Goal: Task Accomplishment & Management: Complete application form

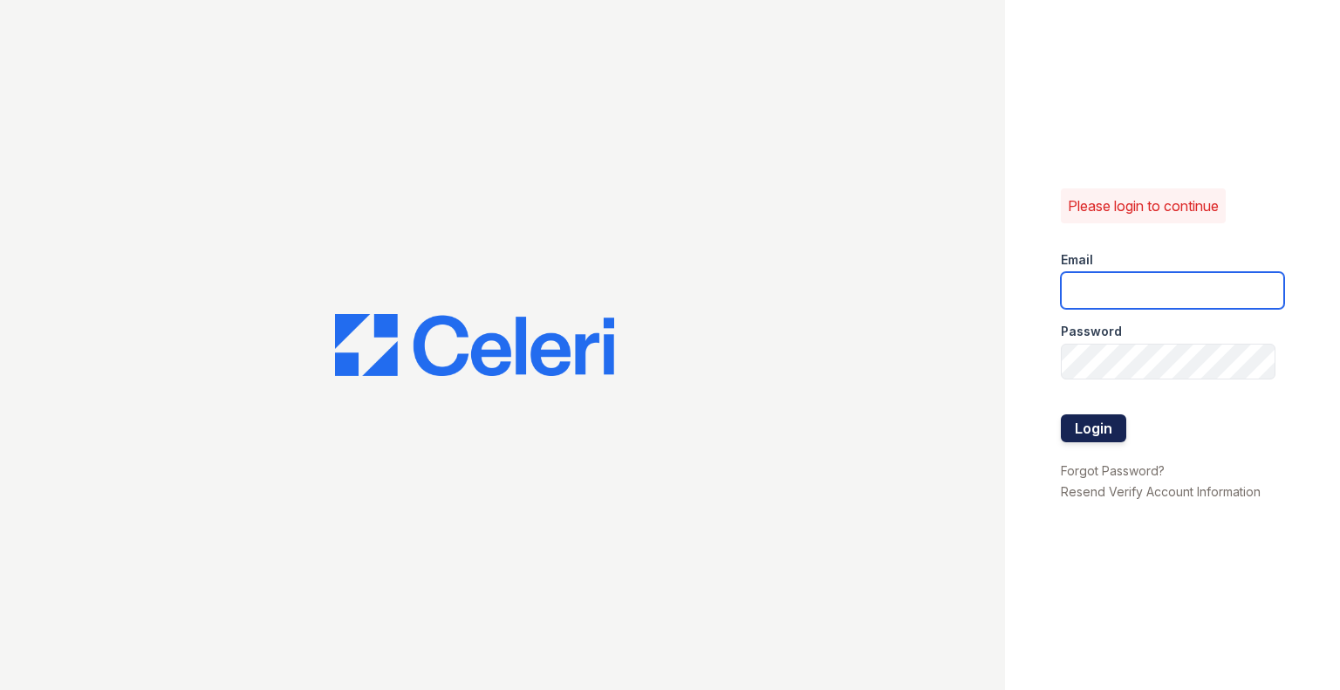
type input "[EMAIL_ADDRESS][DOMAIN_NAME]"
click at [1074, 433] on button "Login" at bounding box center [1092, 428] width 65 height 28
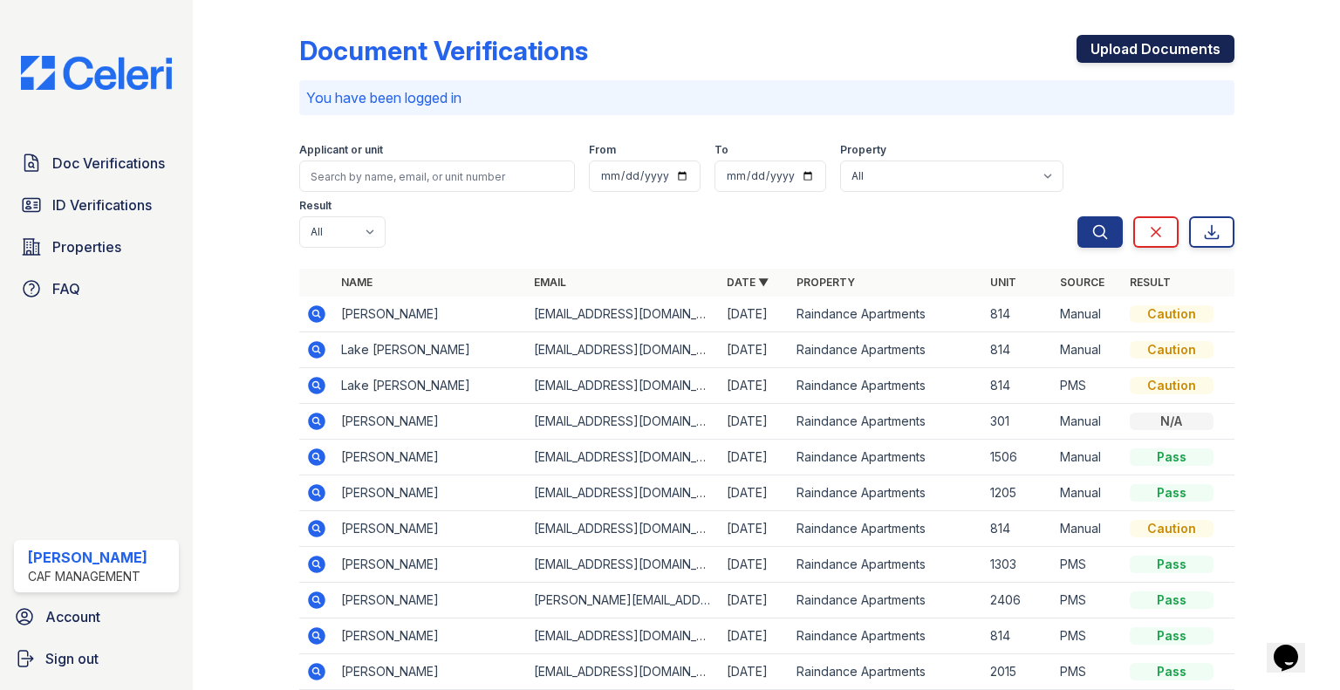
click at [1089, 35] on link "Upload Documents" at bounding box center [1155, 49] width 158 height 28
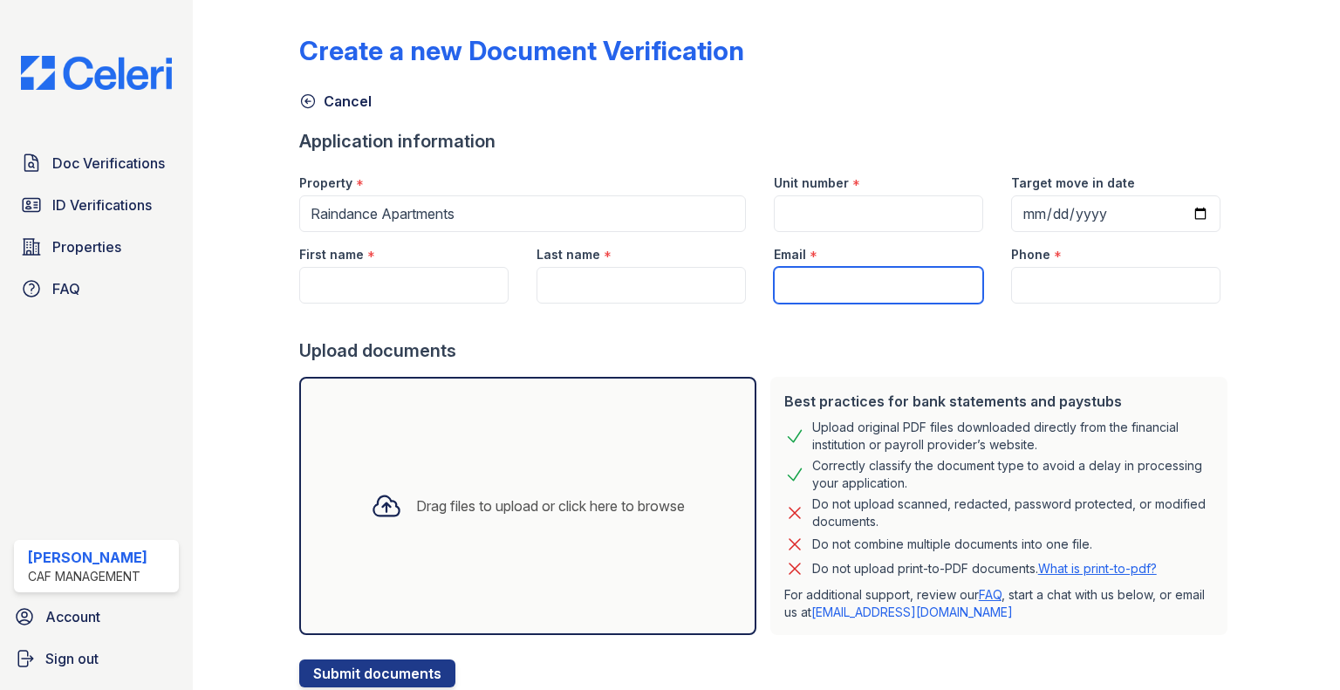
click at [890, 285] on input "Email" at bounding box center [878, 285] width 209 height 37
paste input "[EMAIL_ADDRESS][DOMAIN_NAME]"
type input "[EMAIL_ADDRESS][DOMAIN_NAME]"
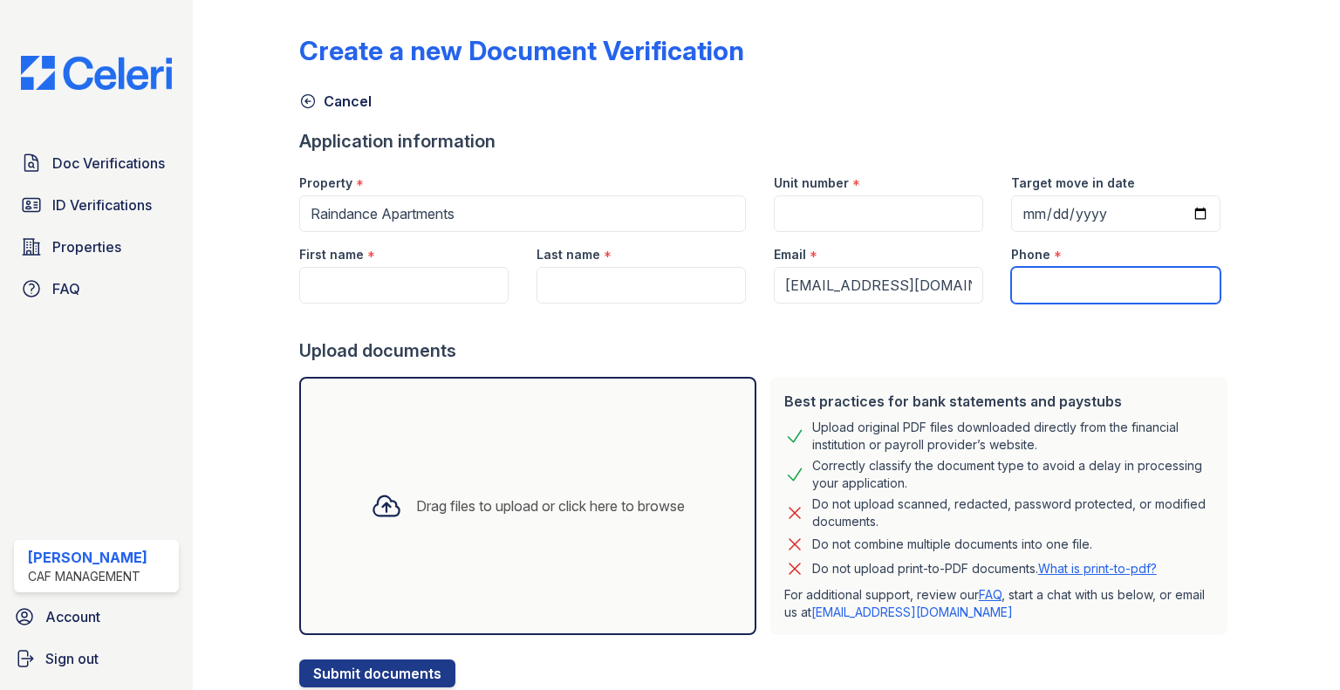
click at [1077, 282] on input "Phone" at bounding box center [1115, 285] width 209 height 37
paste input "(630) 720-0881"
type input "(630) 720-0881"
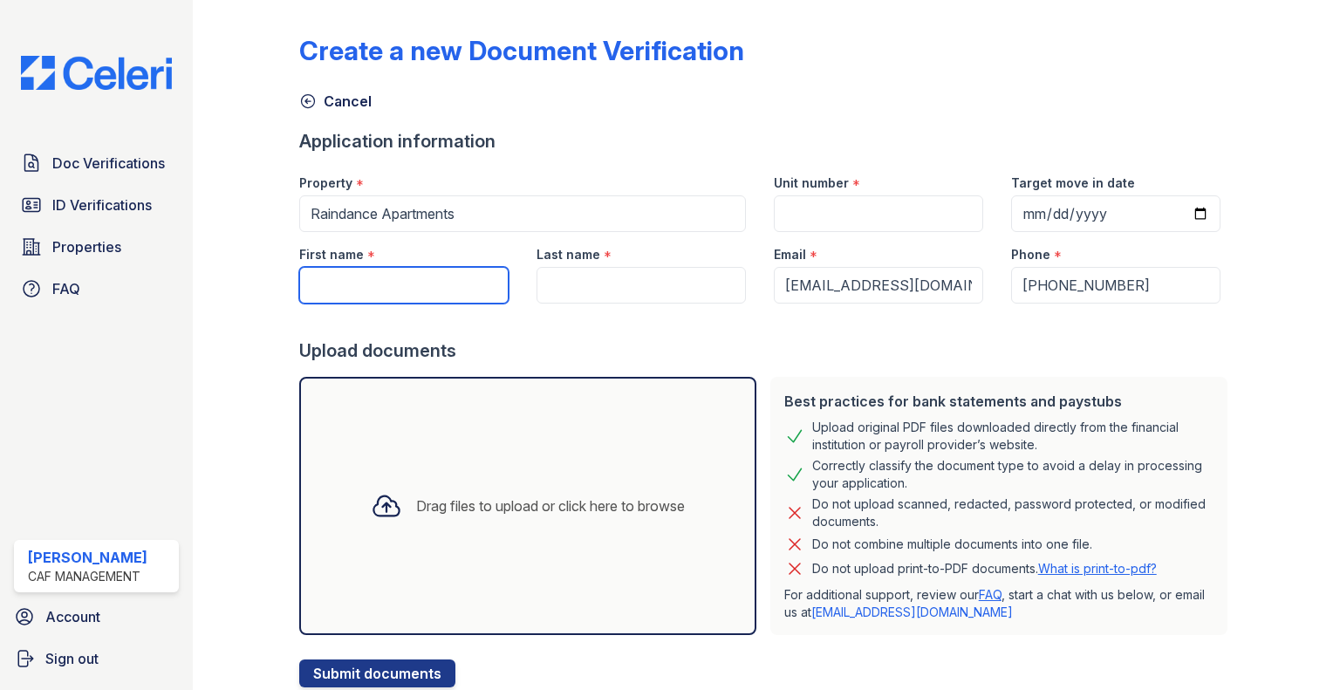
click at [342, 281] on input "First name" at bounding box center [403, 285] width 209 height 37
type input "[PERSON_NAME]"
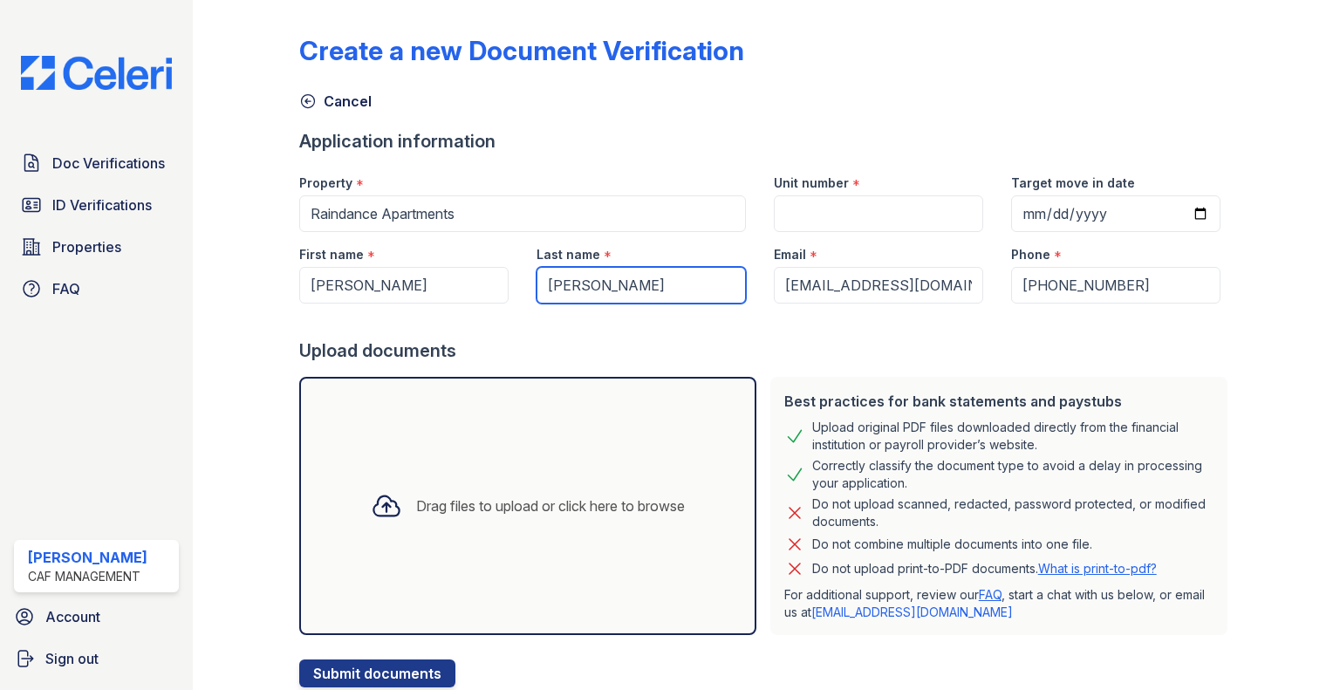
type input "[PERSON_NAME]"
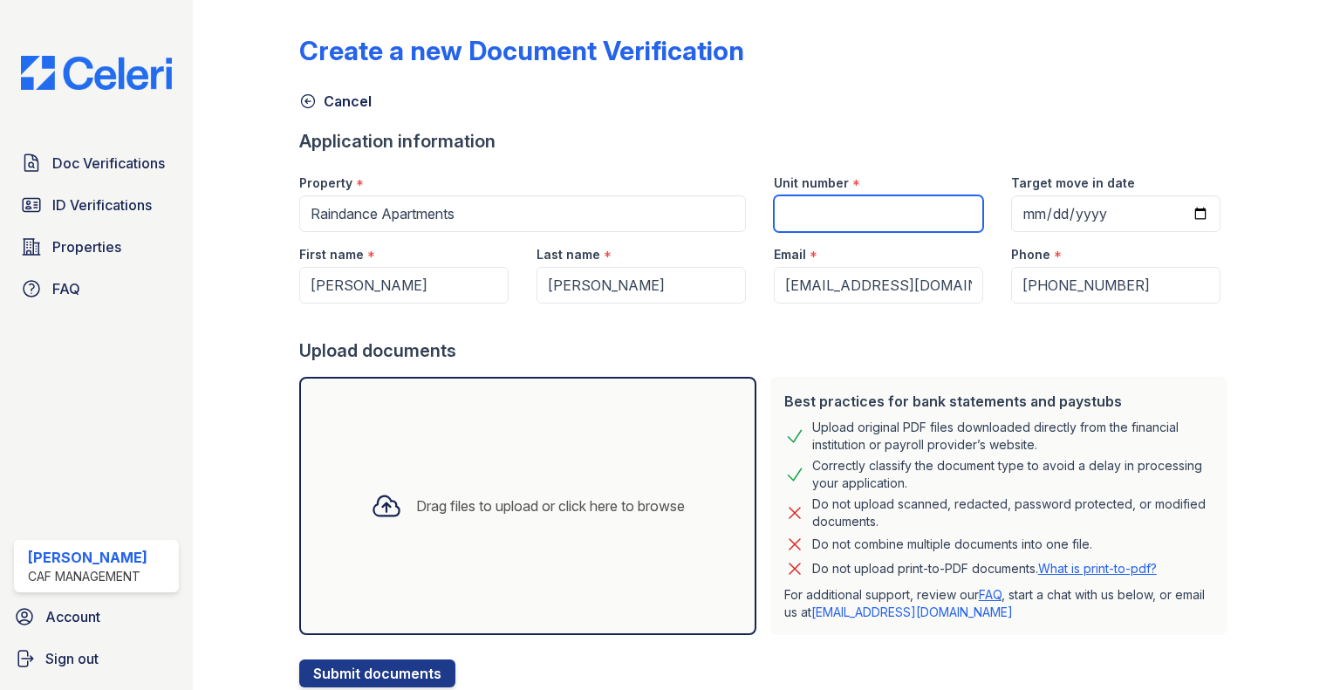
click at [774, 221] on input "Unit number" at bounding box center [878, 213] width 209 height 37
type input "1303"
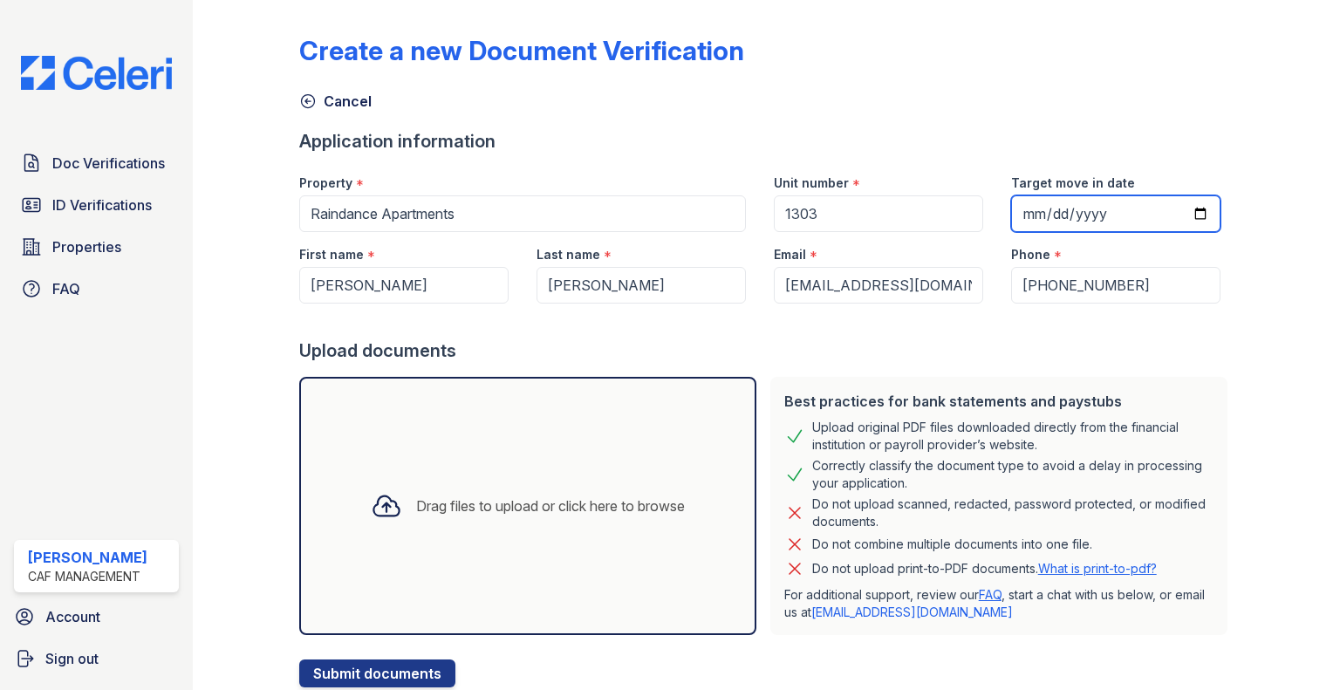
click at [1038, 217] on input "Target move in date" at bounding box center [1115, 213] width 209 height 37
click at [1193, 228] on input "Target move in date" at bounding box center [1115, 213] width 209 height 37
click at [1186, 216] on input "Target move in date" at bounding box center [1115, 213] width 209 height 37
type input "2025-11-10"
click at [463, 426] on div "Drag files to upload or click here to browse" at bounding box center [527, 506] width 457 height 258
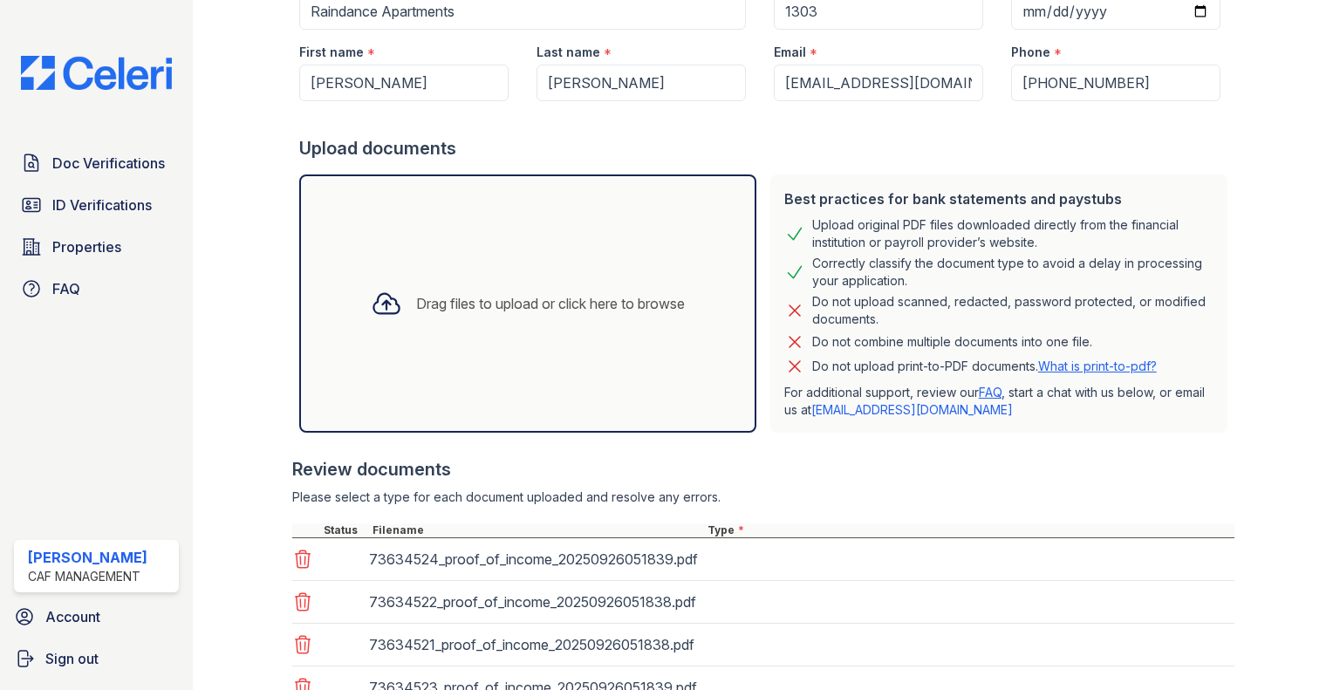
scroll to position [342, 0]
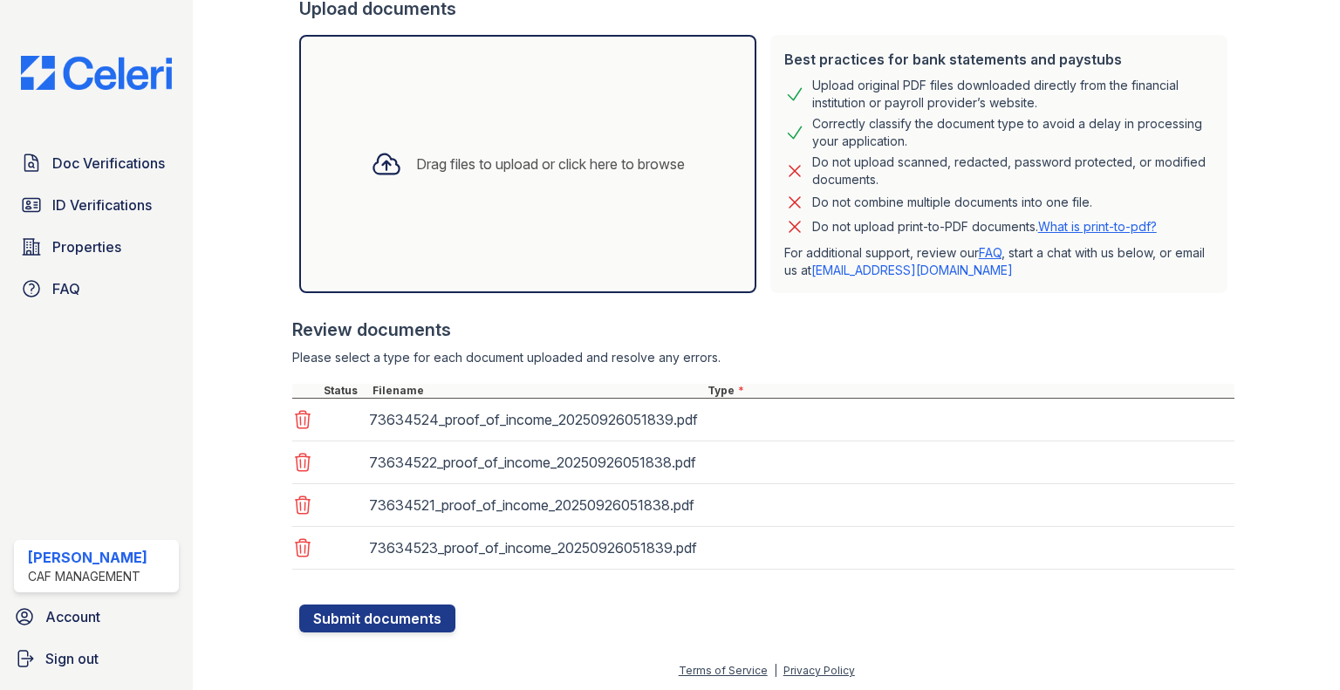
click at [815, 425] on div "73634524_proof_of_income_20250926051839.pdf" at bounding box center [763, 420] width 942 height 43
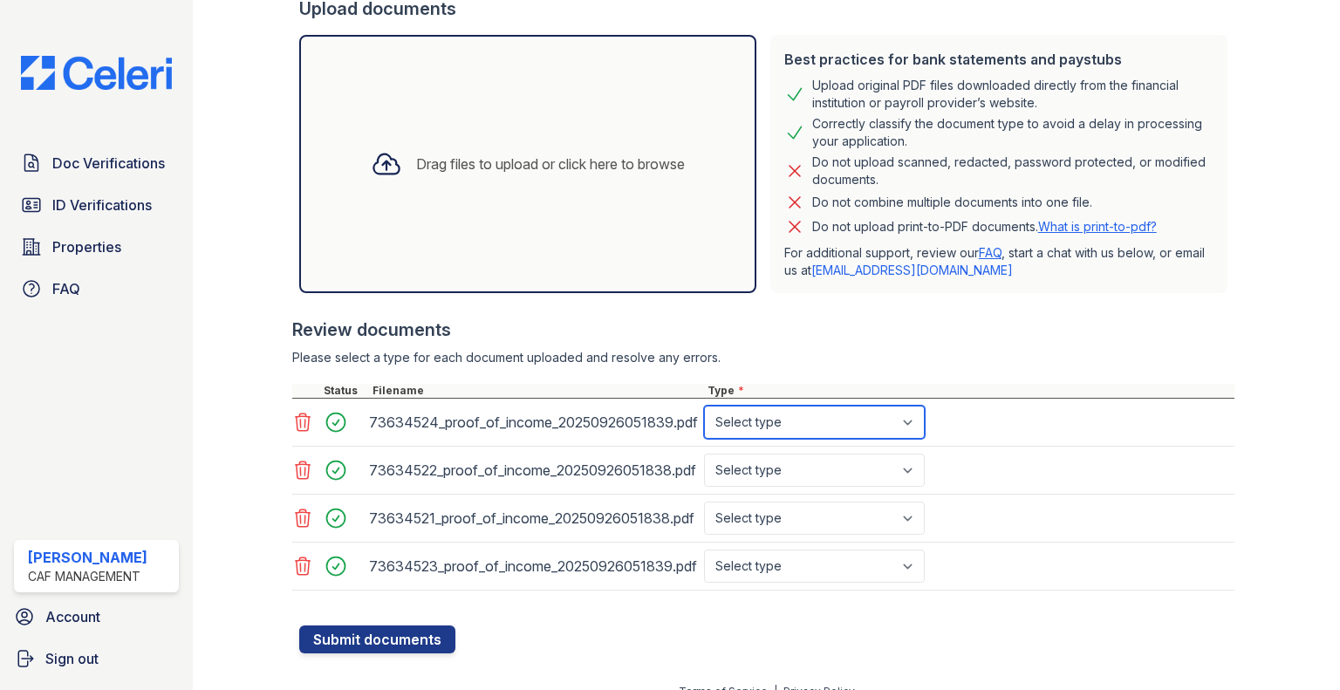
drag, startPoint x: 816, startPoint y: 425, endPoint x: 816, endPoint y: 435, distance: 10.5
click at [816, 425] on select "Select type Paystub Bank Statement Offer Letter Tax Documents Benefit Award Let…" at bounding box center [814, 422] width 221 height 33
select select "paystub"
click at [704, 406] on select "Select type Paystub Bank Statement Offer Letter Tax Documents Benefit Award Let…" at bounding box center [814, 422] width 221 height 33
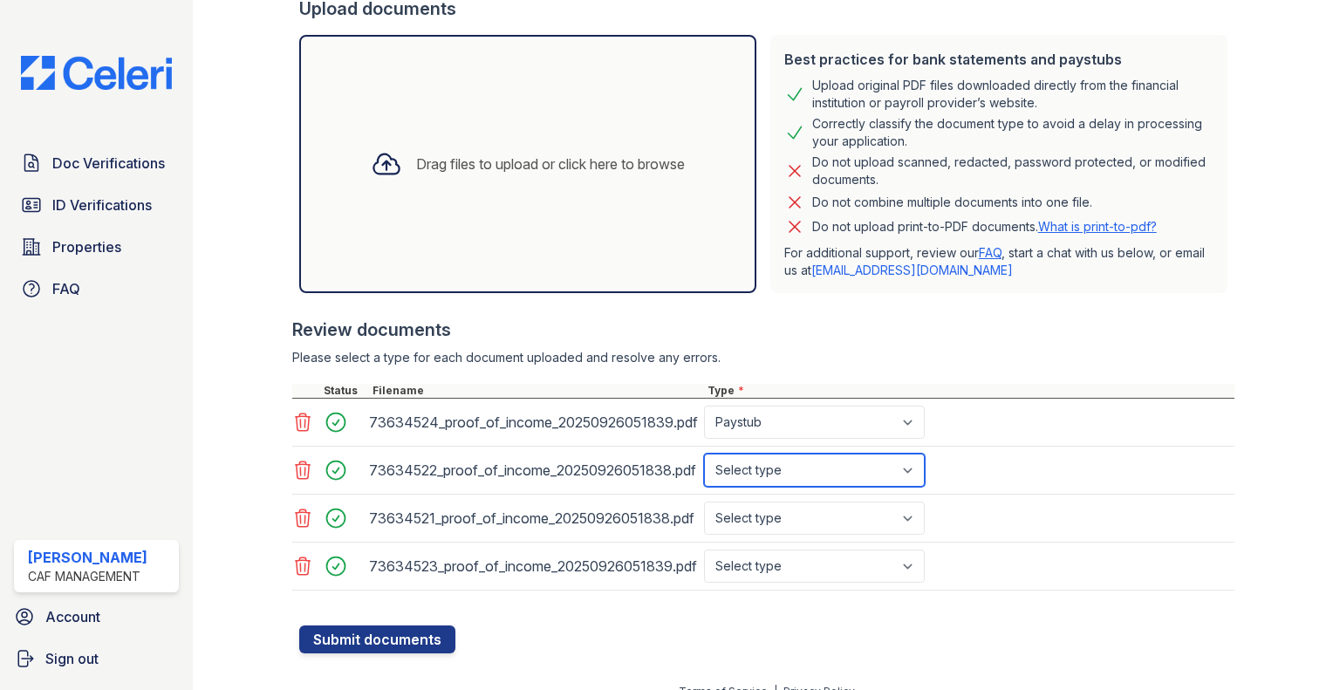
click at [805, 465] on select "Select type Paystub Bank Statement Offer Letter Tax Documents Benefit Award Let…" at bounding box center [814, 469] width 221 height 33
select select "paystub"
click at [704, 453] on select "Select type Paystub Bank Statement Offer Letter Tax Documents Benefit Award Let…" at bounding box center [814, 469] width 221 height 33
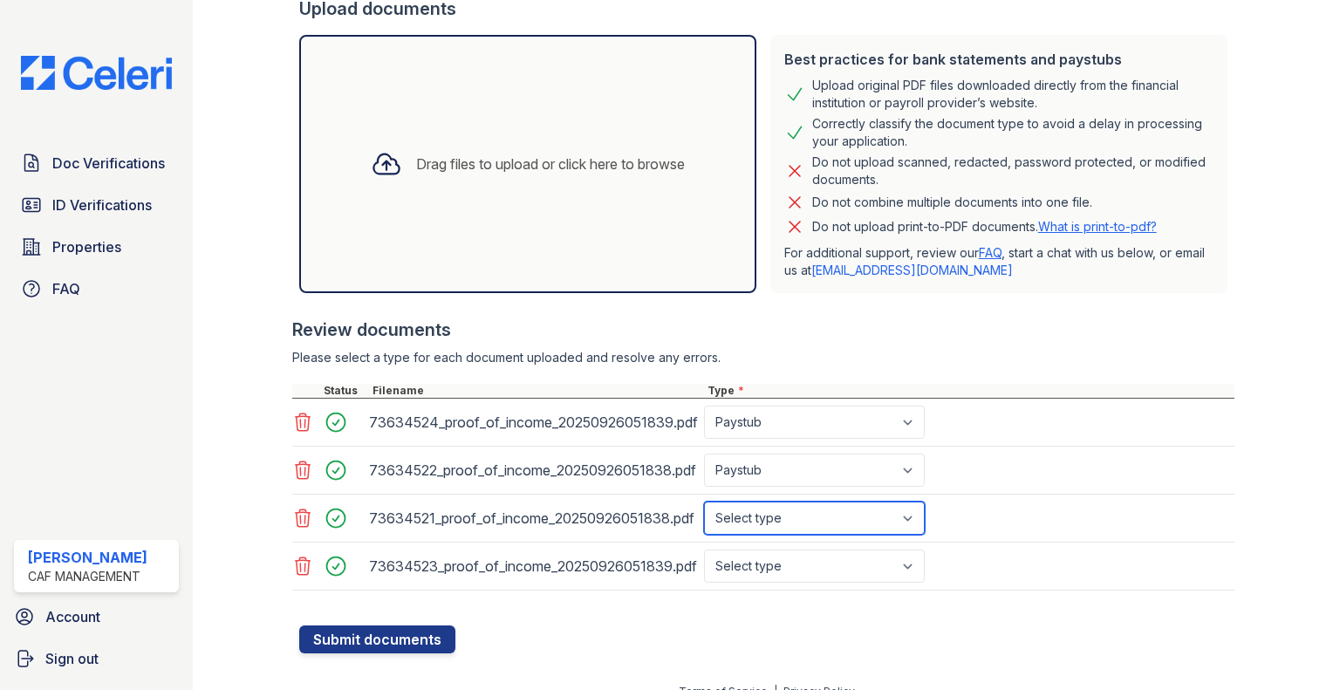
click at [790, 512] on select "Select type Paystub Bank Statement Offer Letter Tax Documents Benefit Award Let…" at bounding box center [814, 517] width 221 height 33
select select "paystub"
click at [704, 501] on select "Select type Paystub Bank Statement Offer Letter Tax Documents Benefit Award Let…" at bounding box center [814, 517] width 221 height 33
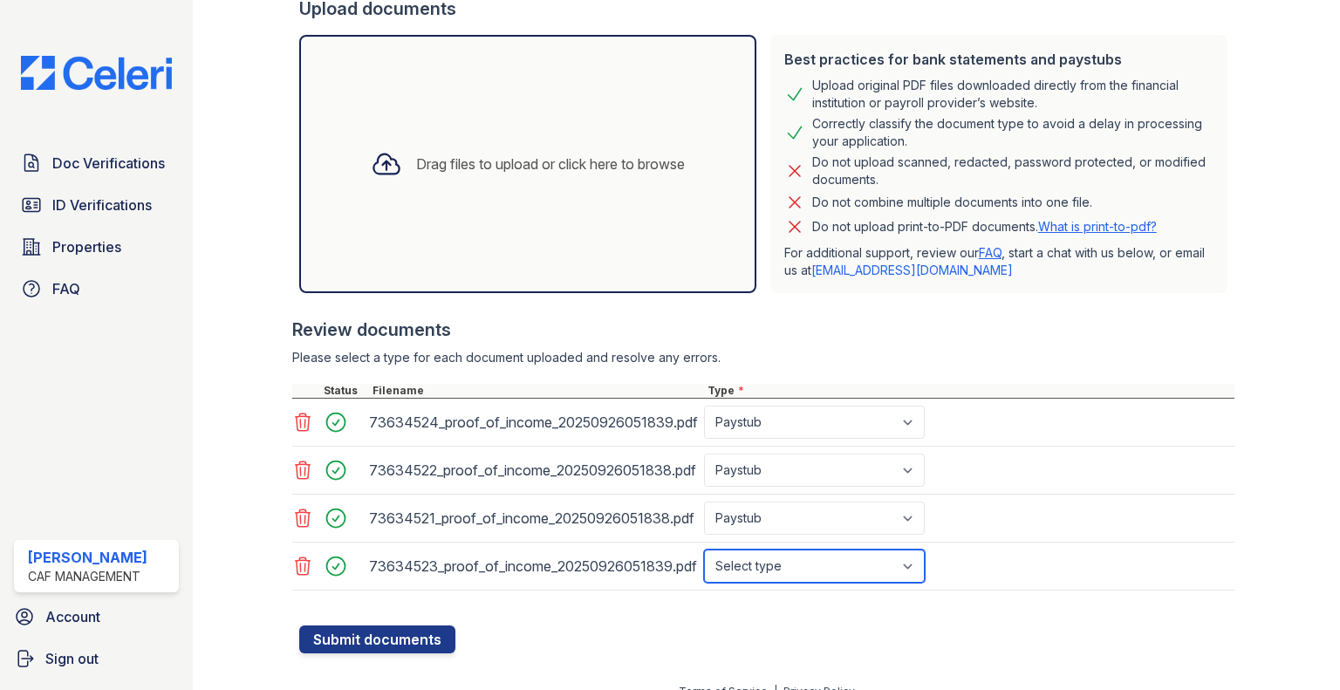
drag, startPoint x: 792, startPoint y: 569, endPoint x: 793, endPoint y: 554, distance: 15.7
click at [792, 569] on select "Select type Paystub Bank Statement Offer Letter Tax Documents Benefit Award Let…" at bounding box center [814, 565] width 221 height 33
select select "paystub"
click at [704, 549] on select "Select type Paystub Bank Statement Offer Letter Tax Documents Benefit Award Let…" at bounding box center [814, 565] width 221 height 33
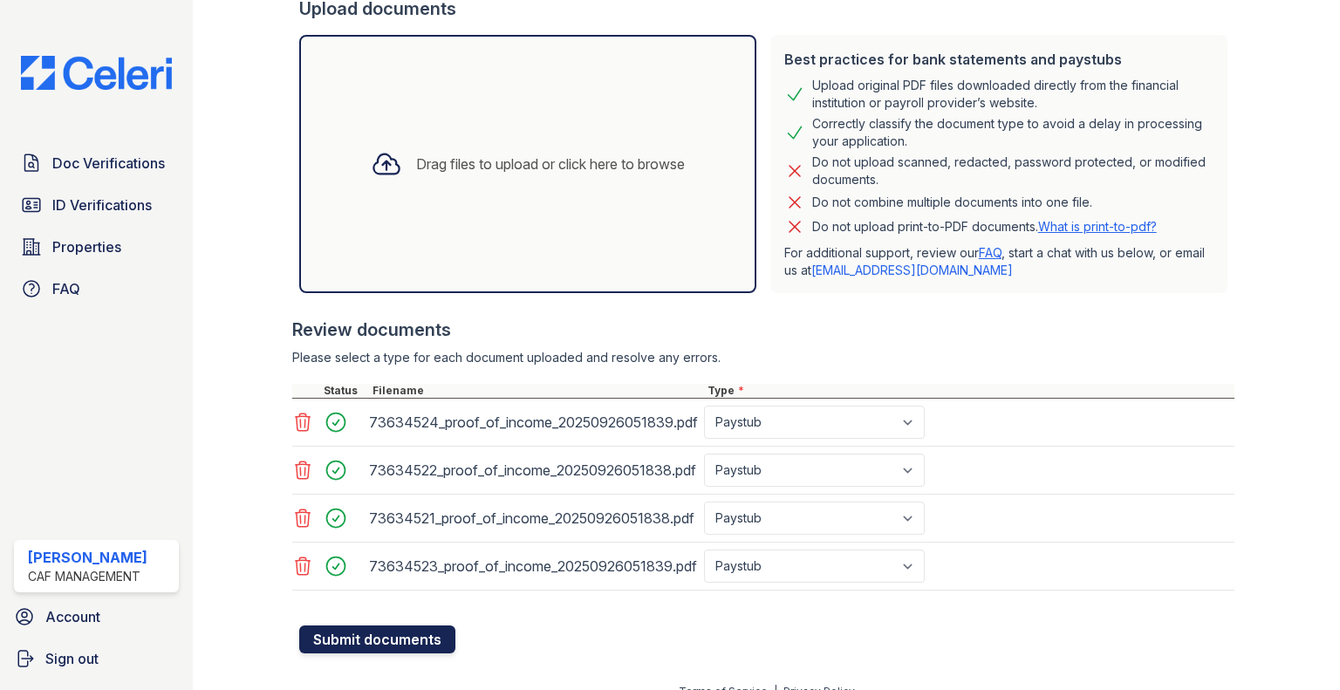
click at [425, 626] on button "Submit documents" at bounding box center [377, 639] width 156 height 28
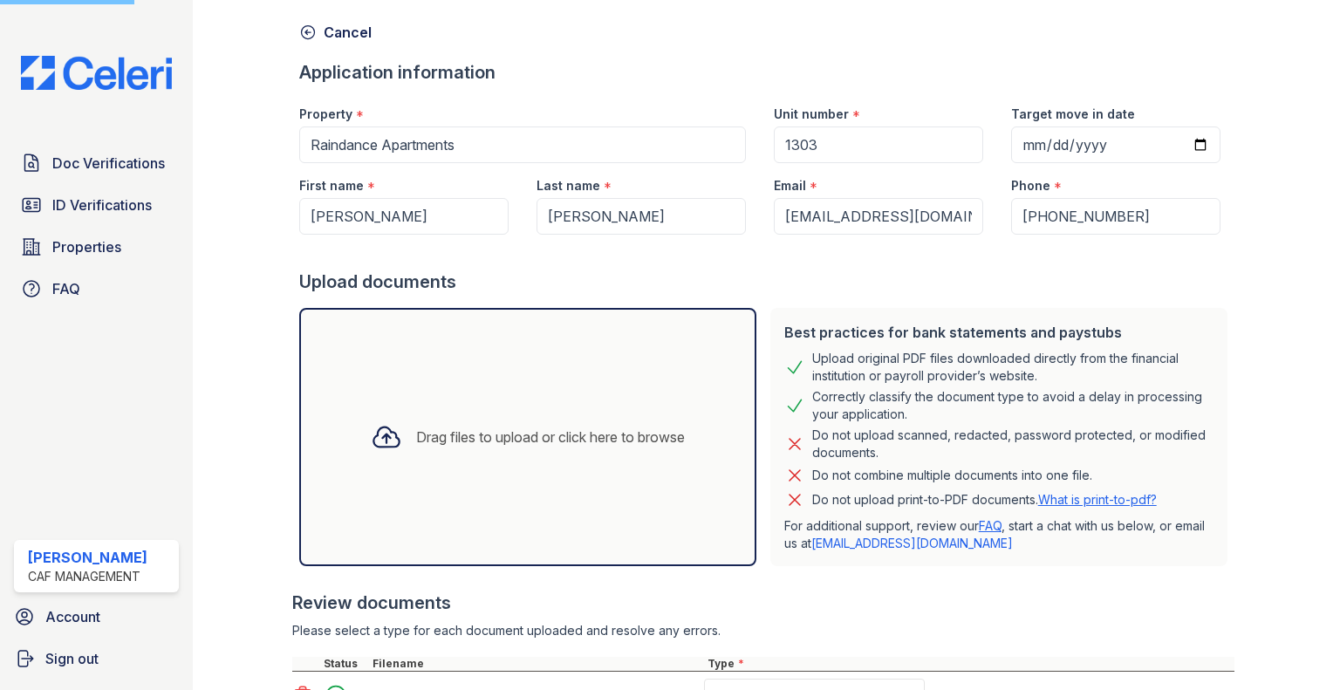
scroll to position [0, 0]
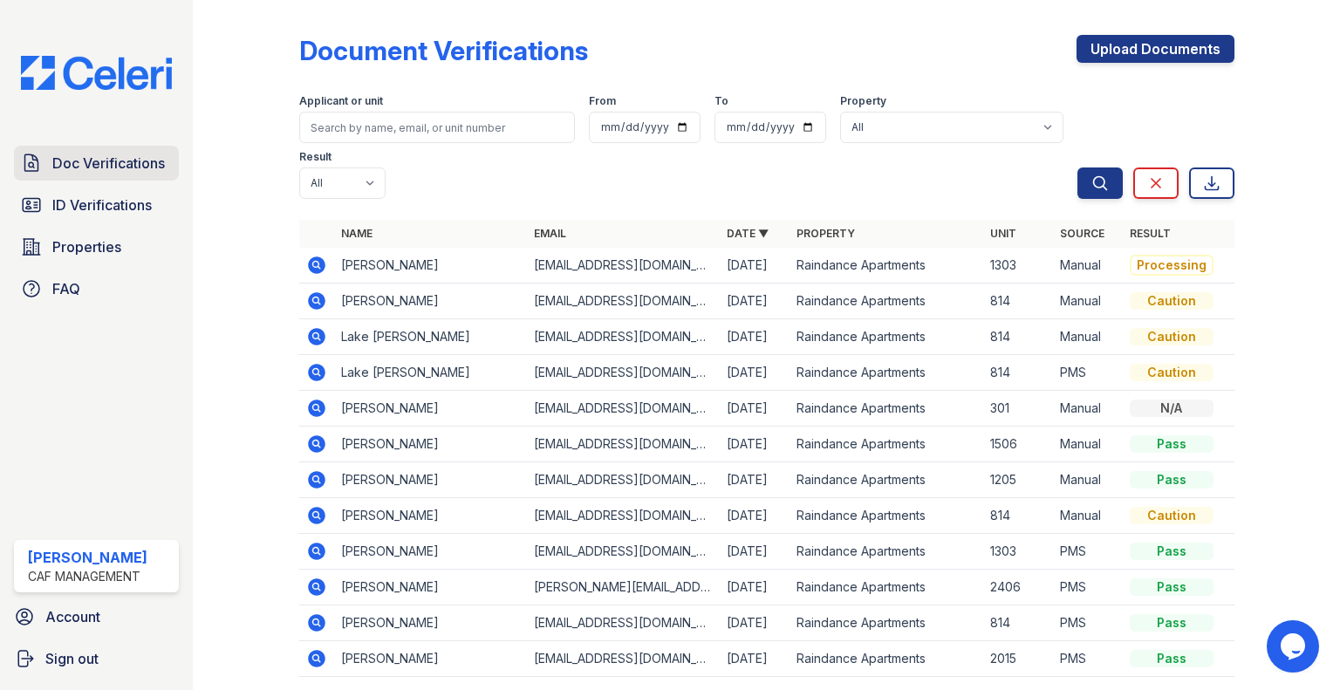
drag, startPoint x: 140, startPoint y: 210, endPoint x: 130, endPoint y: 173, distance: 38.9
click at [140, 210] on span "ID Verifications" at bounding box center [101, 204] width 99 height 21
click at [130, 173] on span "Doc Verifications" at bounding box center [108, 163] width 112 height 21
click at [129, 170] on span "Doc Verifications" at bounding box center [108, 163] width 112 height 21
click at [315, 262] on icon at bounding box center [315, 264] width 4 height 4
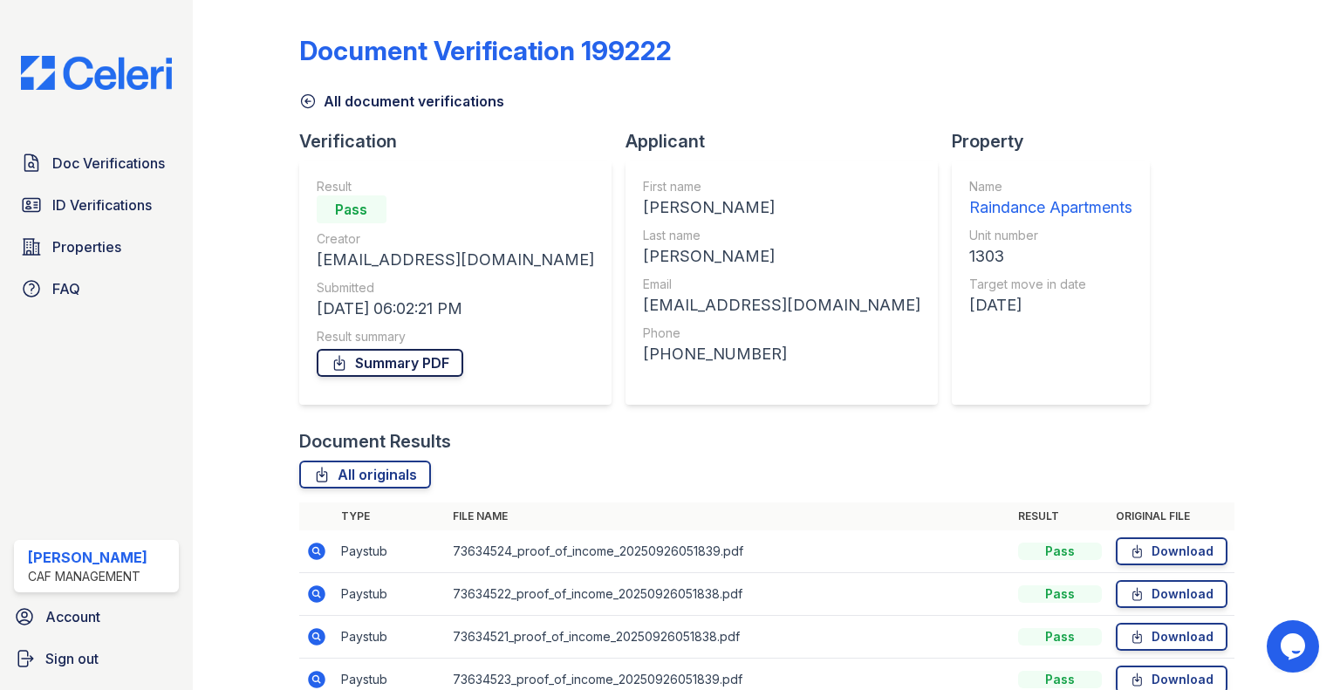
click at [415, 364] on link "Summary PDF" at bounding box center [390, 363] width 147 height 28
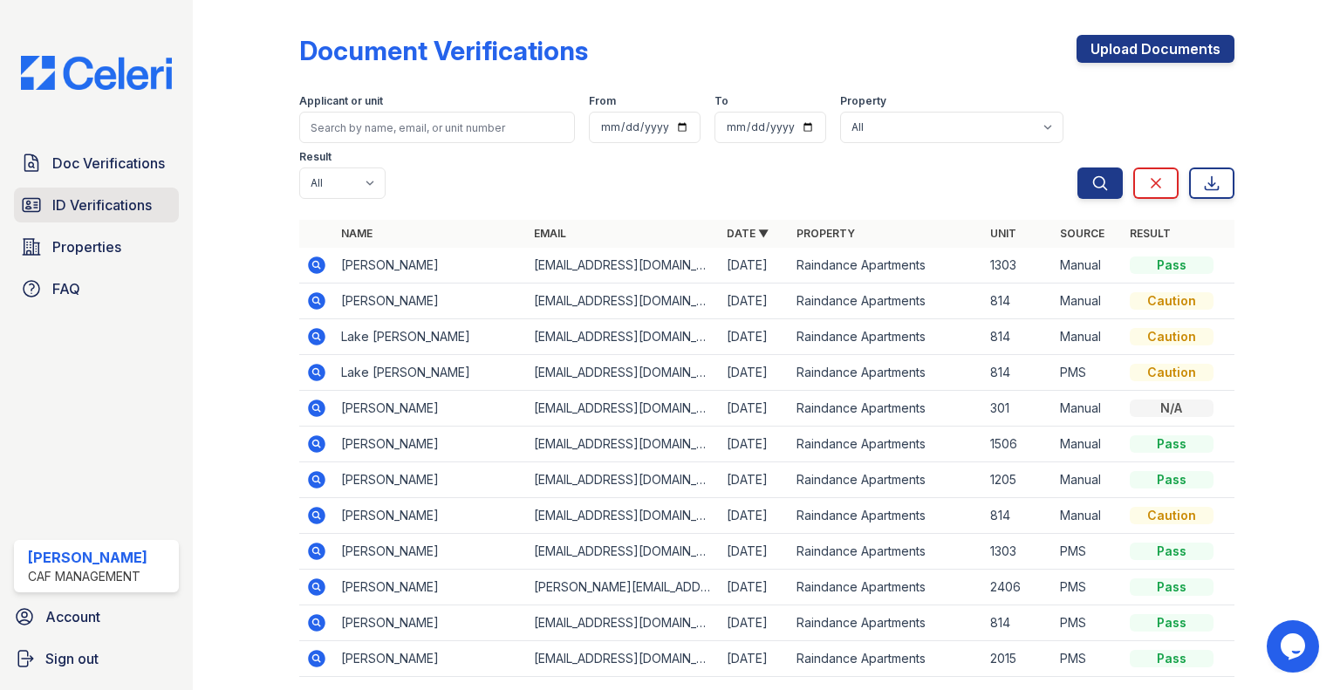
click at [140, 205] on span "ID Verifications" at bounding box center [101, 204] width 99 height 21
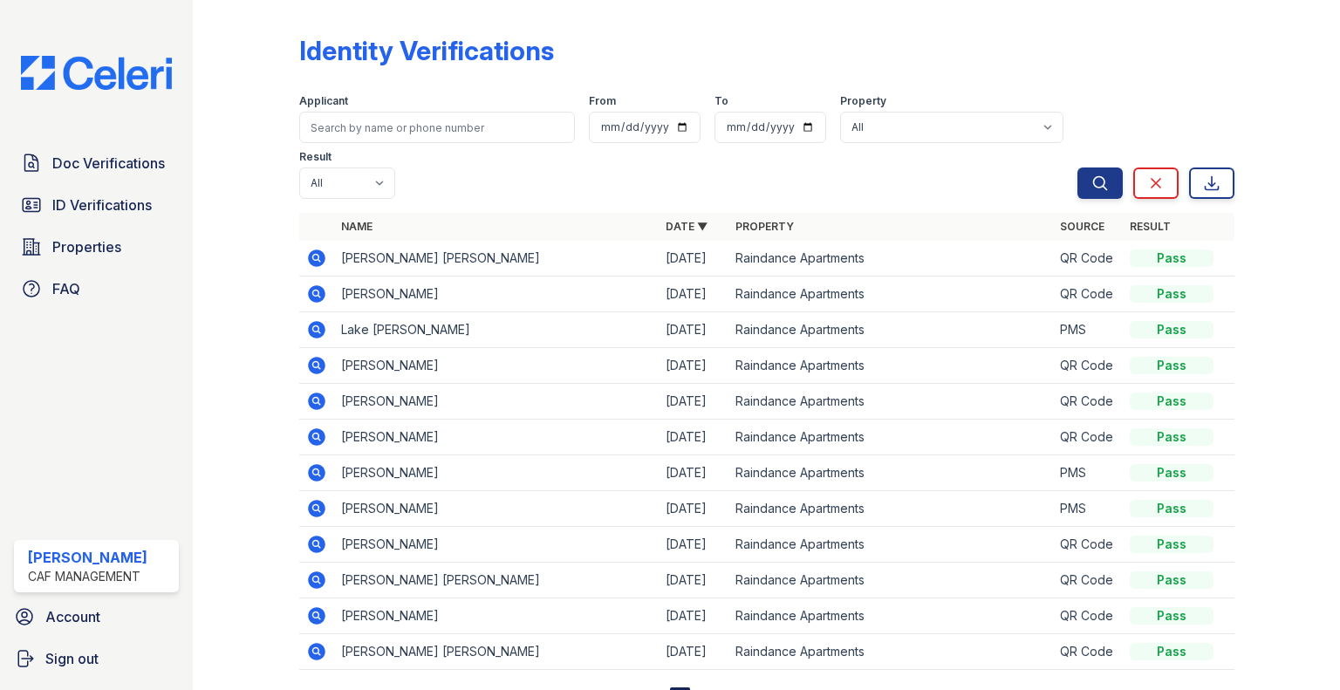
click at [321, 254] on icon at bounding box center [316, 257] width 17 height 17
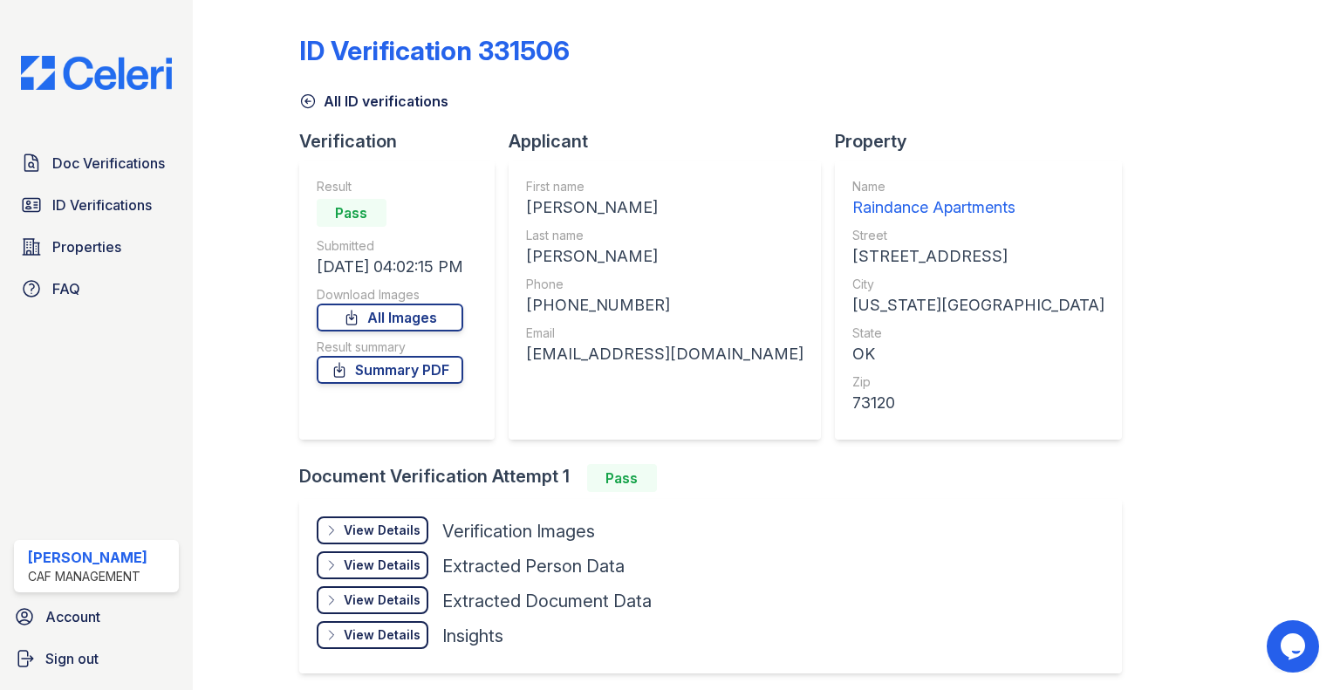
click at [412, 522] on div "View Details" at bounding box center [382, 530] width 77 height 17
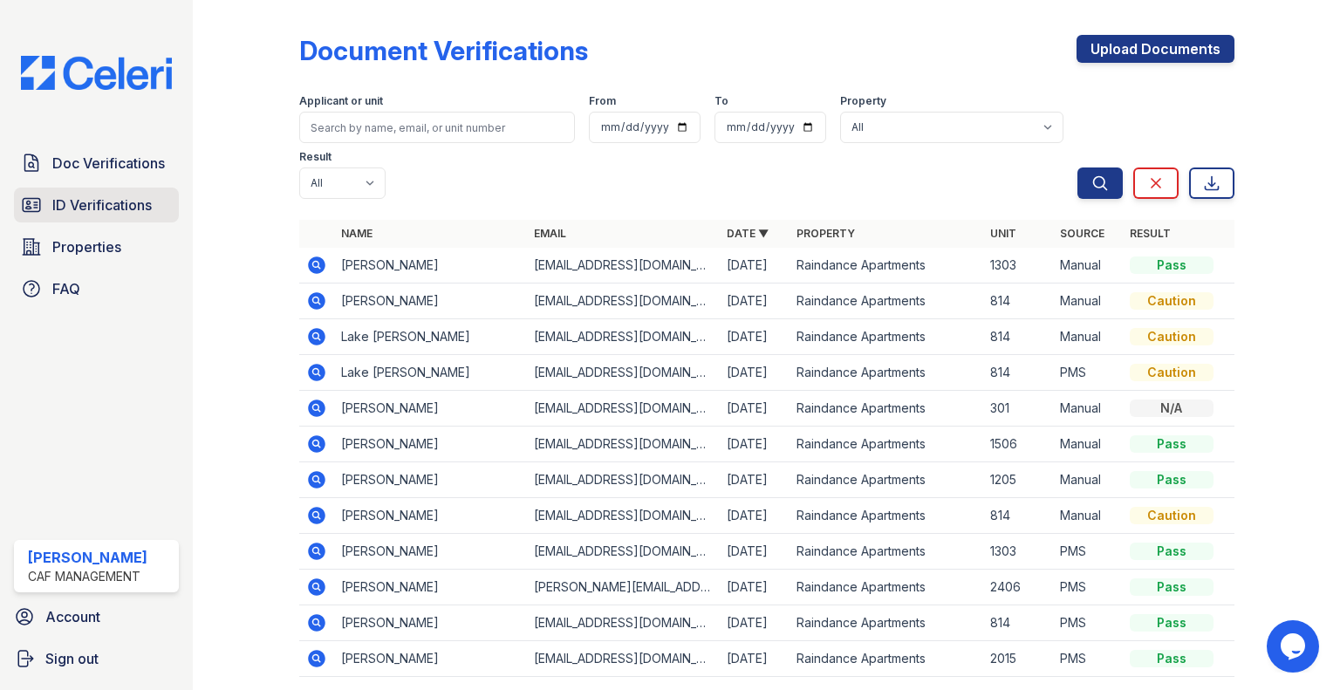
click at [119, 198] on span "ID Verifications" at bounding box center [101, 204] width 99 height 21
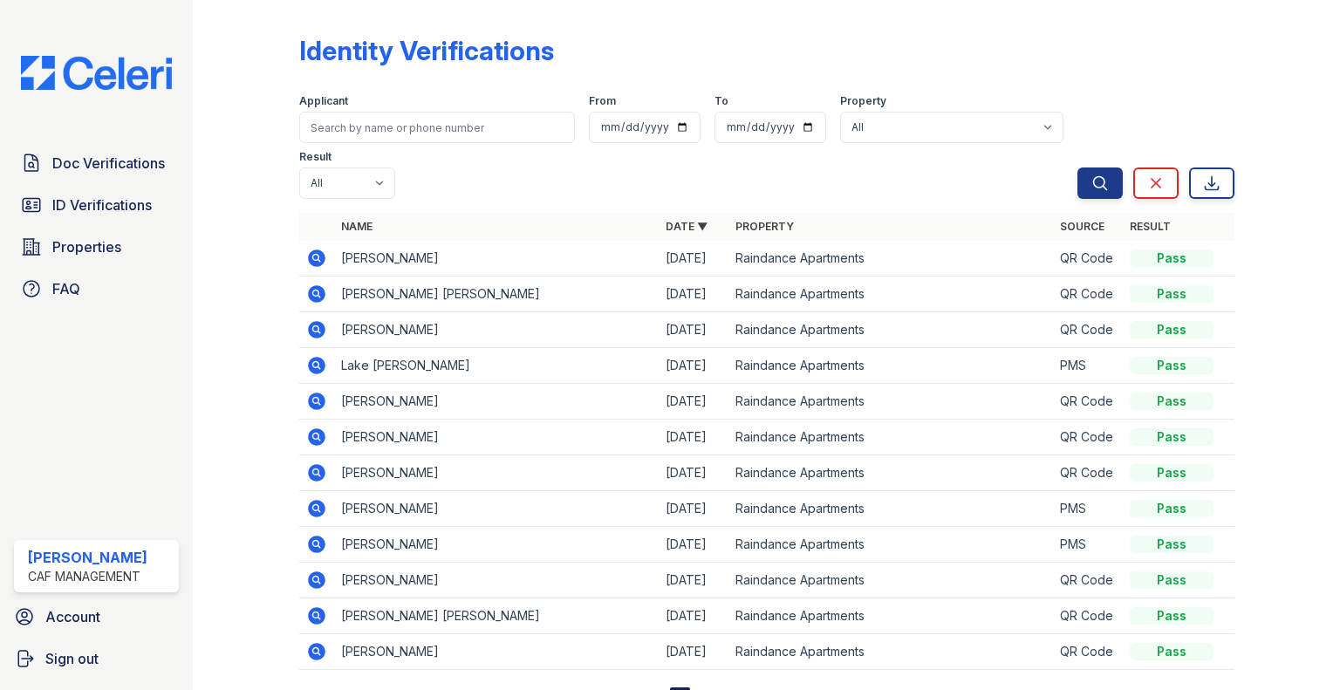
click at [313, 256] on icon at bounding box center [315, 257] width 4 height 4
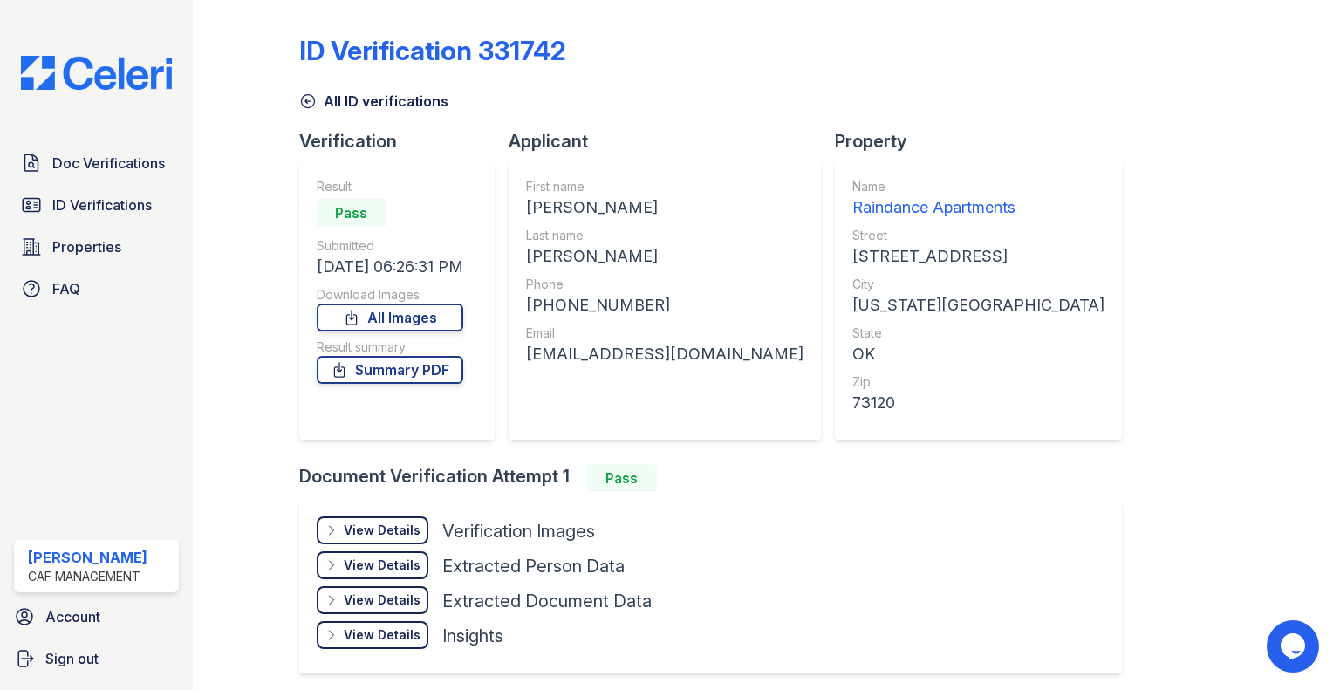
click at [403, 522] on div "View Details" at bounding box center [382, 530] width 77 height 17
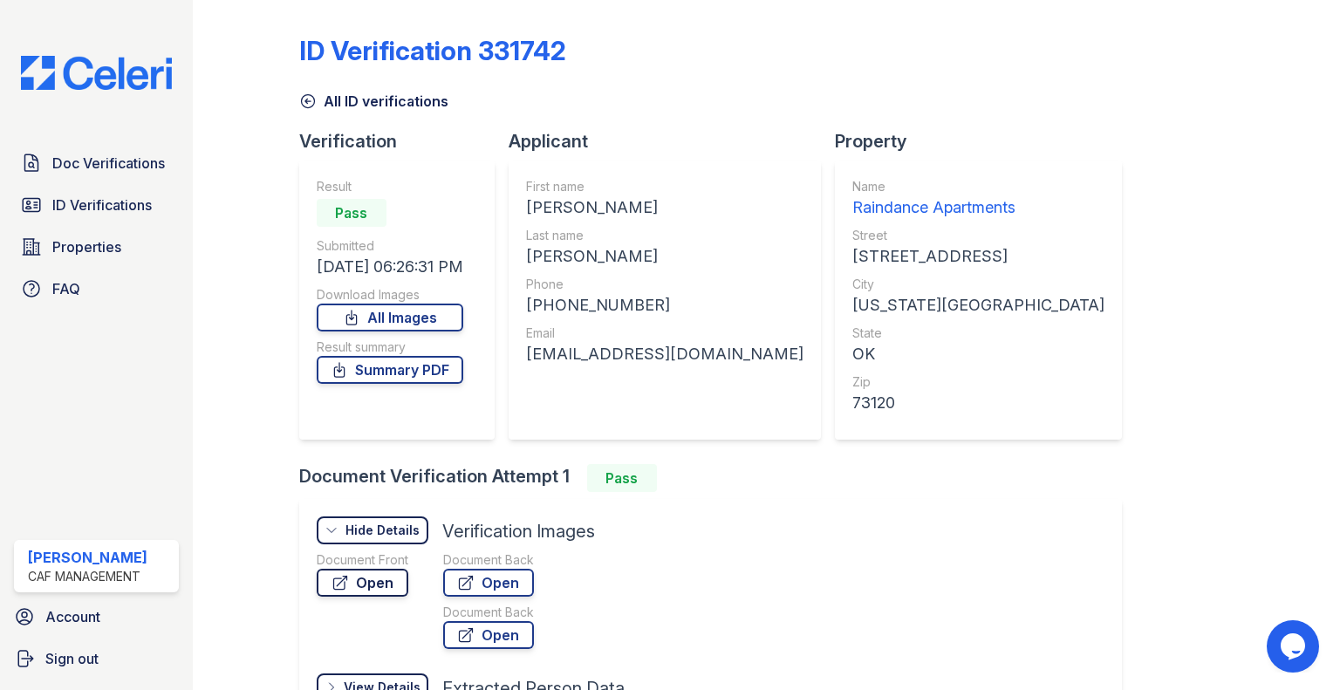
click at [399, 569] on div "Document Front Open" at bounding box center [363, 573] width 92 height 45
click at [399, 570] on link "Open" at bounding box center [363, 583] width 92 height 28
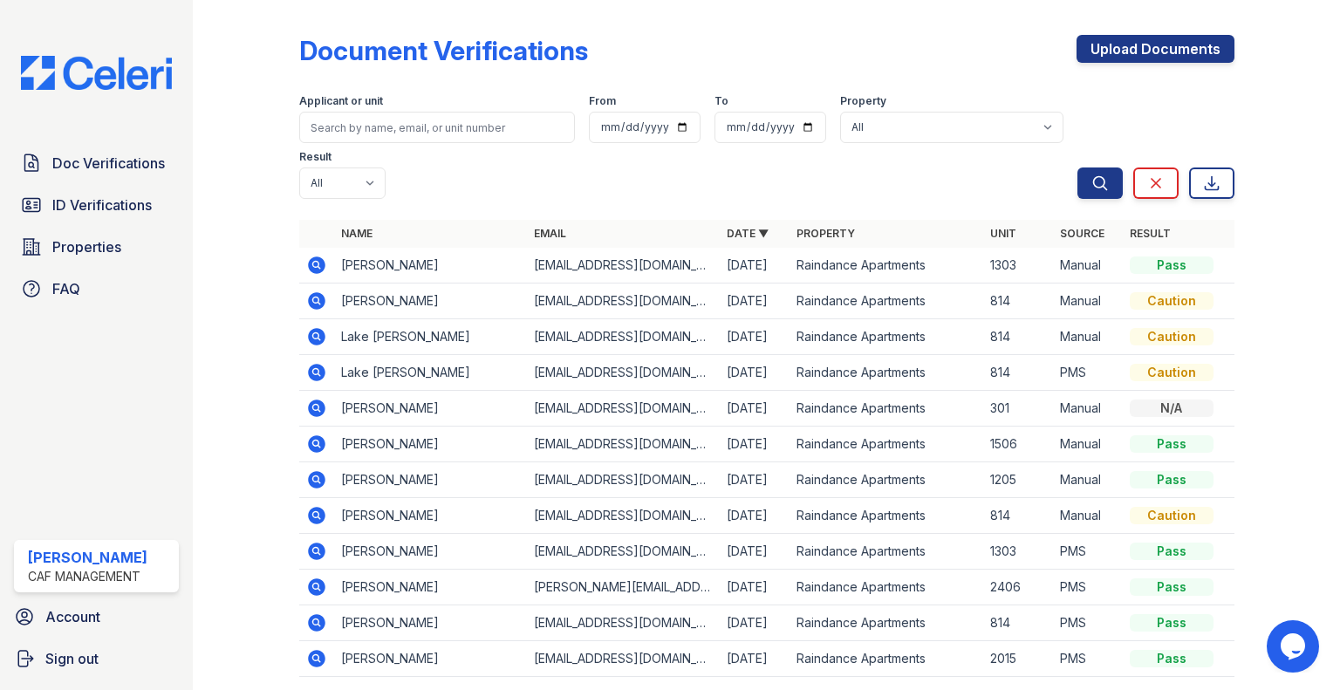
drag, startPoint x: 93, startPoint y: 200, endPoint x: 198, endPoint y: 201, distance: 104.7
click at [93, 200] on span "ID Verifications" at bounding box center [101, 204] width 99 height 21
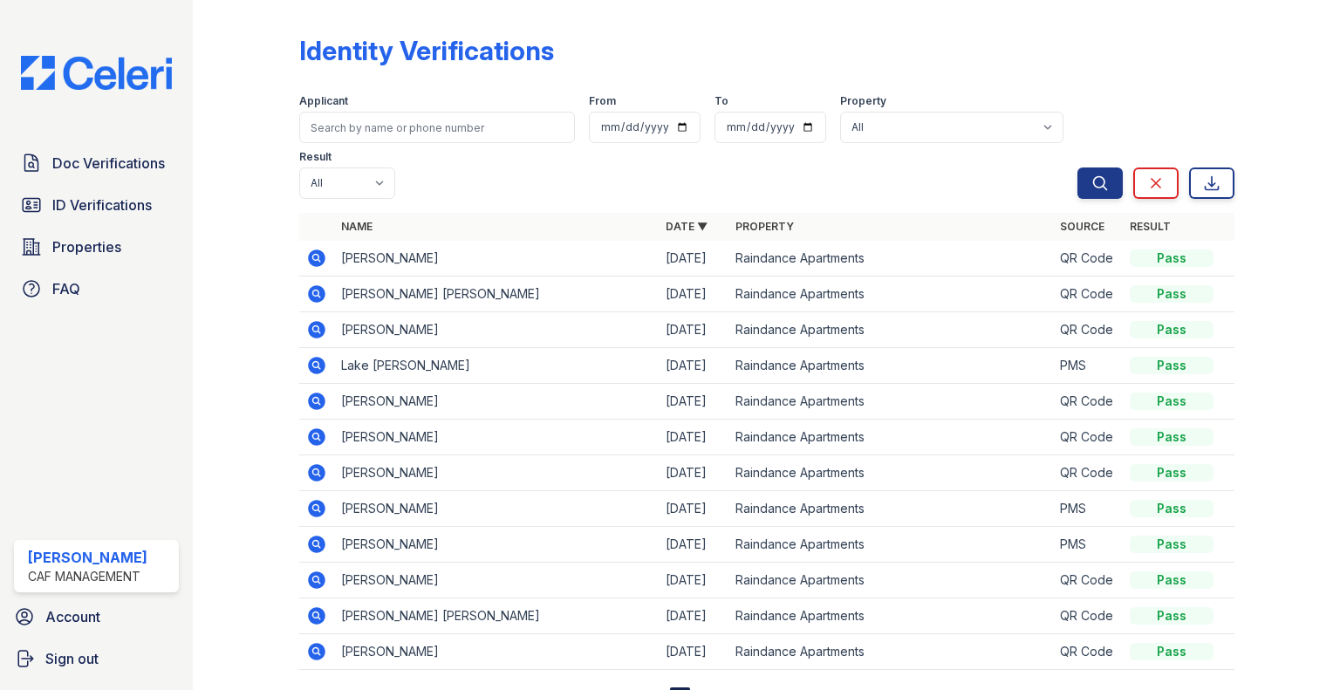
click at [308, 254] on icon at bounding box center [316, 257] width 17 height 17
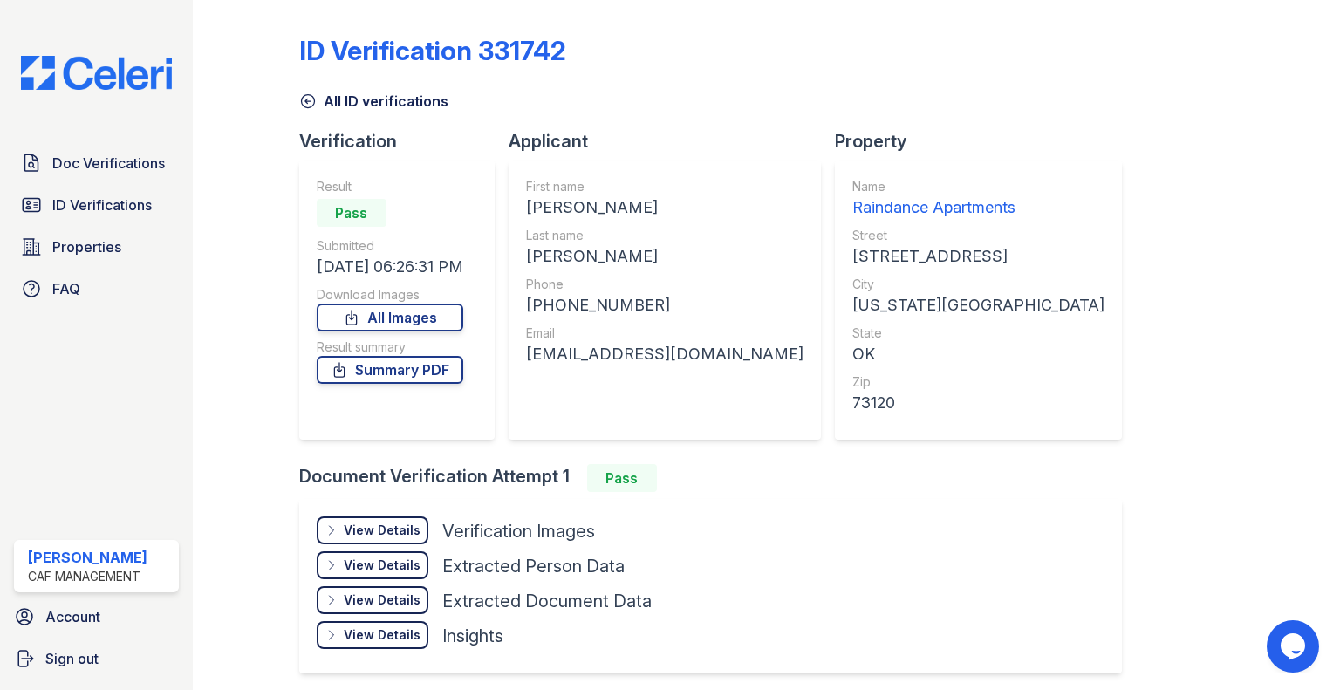
click at [562, 310] on div "[PHONE_NUMBER]" at bounding box center [664, 305] width 277 height 24
copy div "14053396363"
click at [610, 337] on div "Email" at bounding box center [664, 332] width 277 height 17
click at [609, 344] on div "[EMAIL_ADDRESS][DOMAIN_NAME]" at bounding box center [664, 354] width 277 height 24
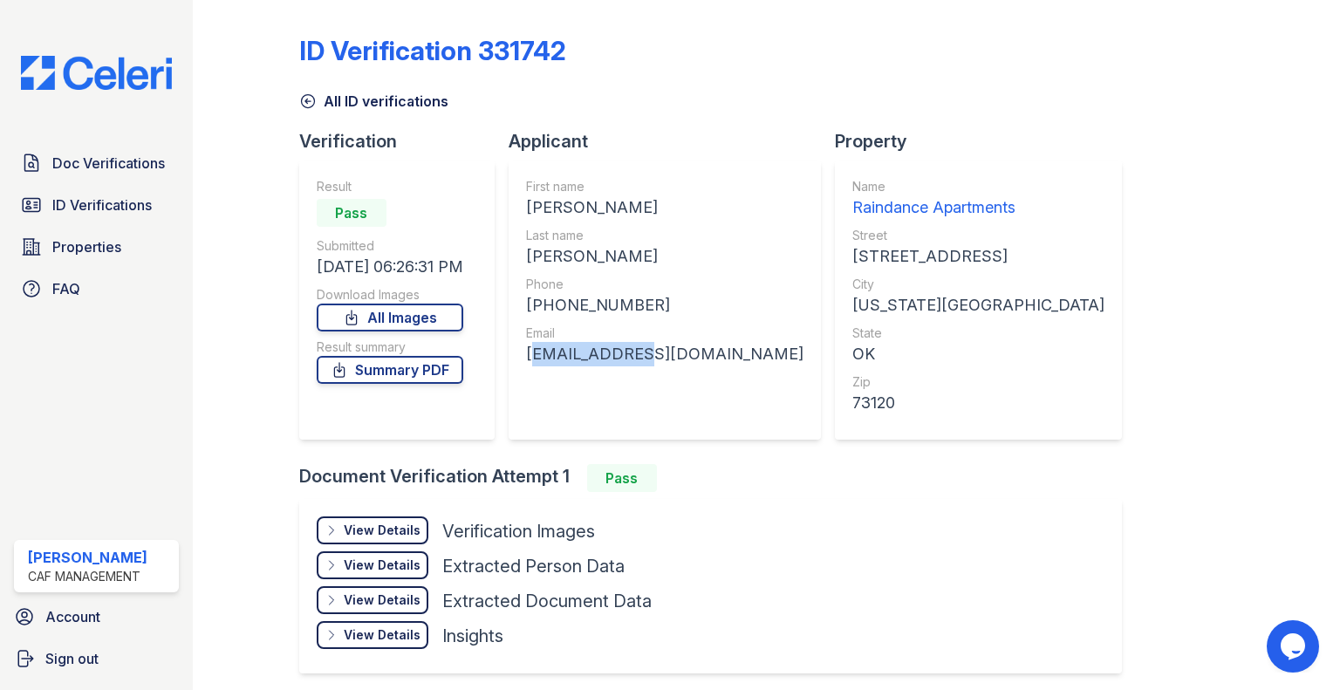
click at [609, 344] on div "[EMAIL_ADDRESS][DOMAIN_NAME]" at bounding box center [664, 354] width 277 height 24
copy div "[EMAIL_ADDRESS][DOMAIN_NAME]"
